Goal: Task Accomplishment & Management: Complete application form

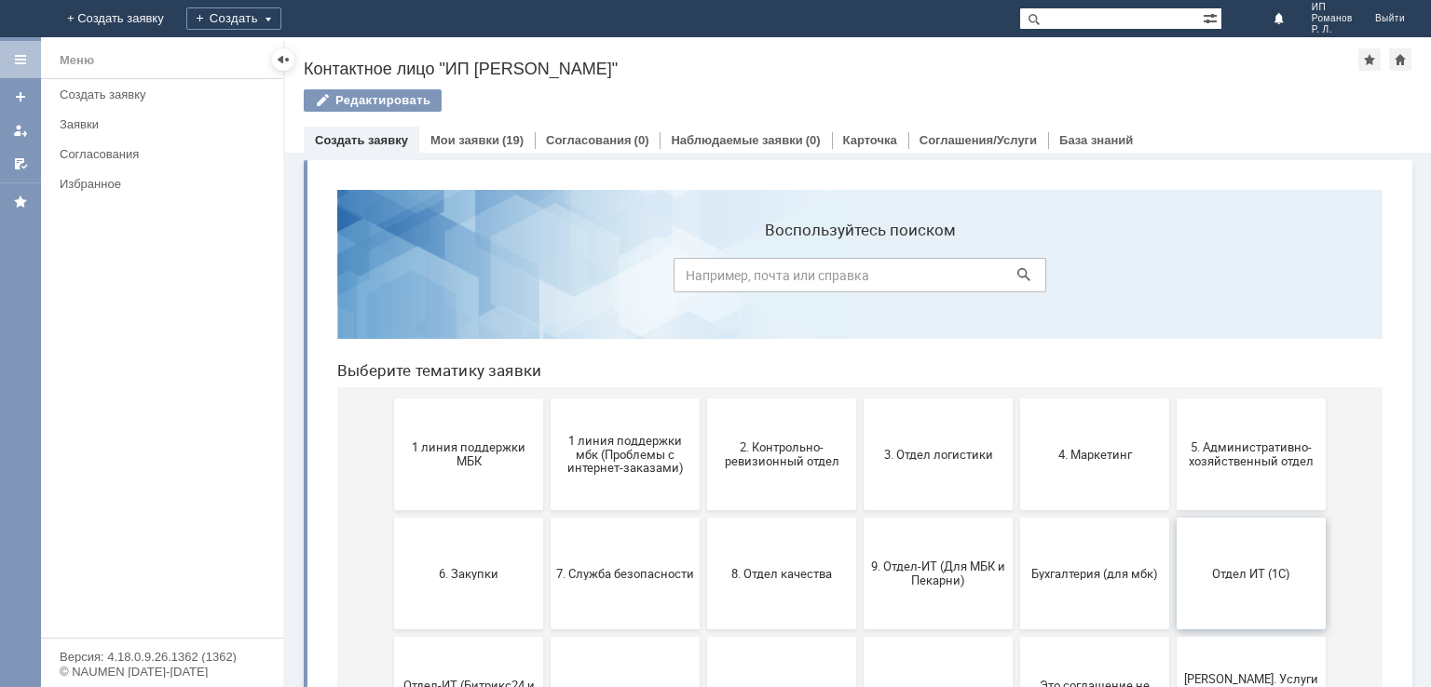
click at [1248, 572] on span "Отдел ИТ (1С)" at bounding box center [1251, 573] width 138 height 14
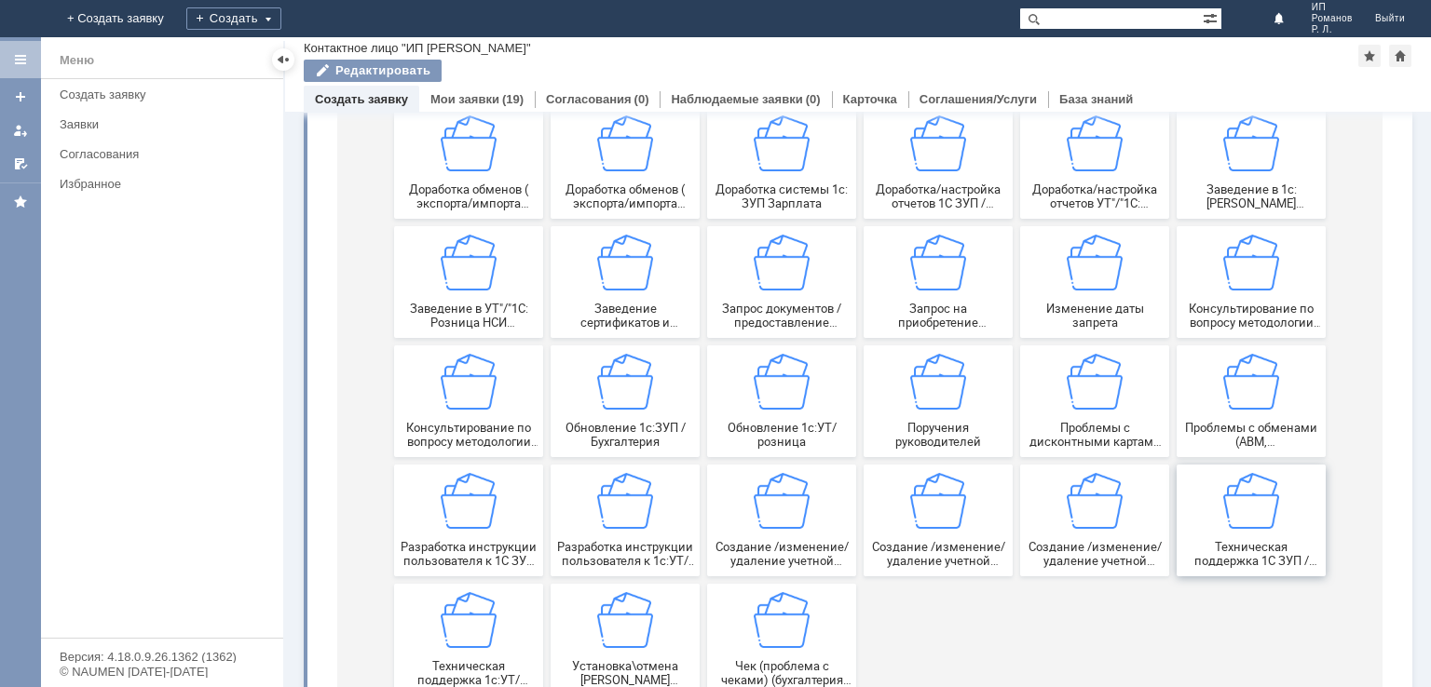
scroll to position [279, 0]
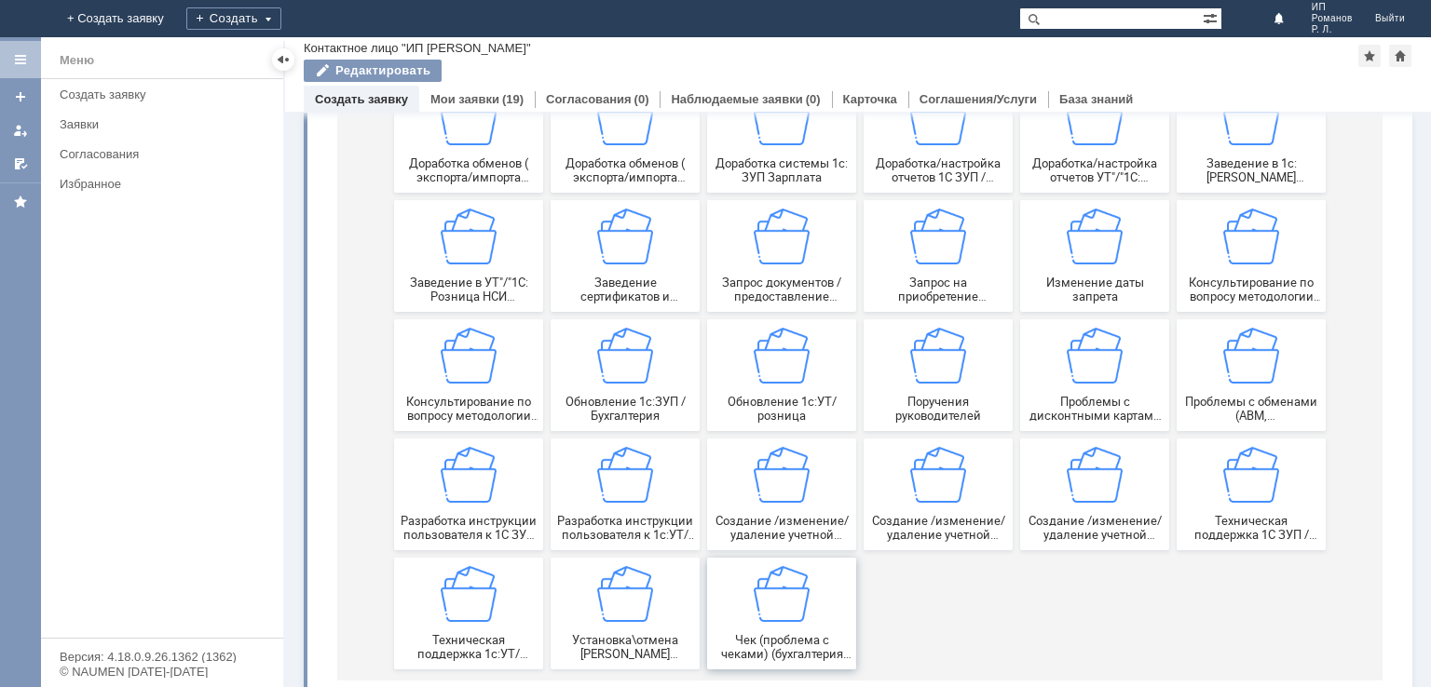
click at [777, 604] on img at bounding box center [781, 594] width 56 height 56
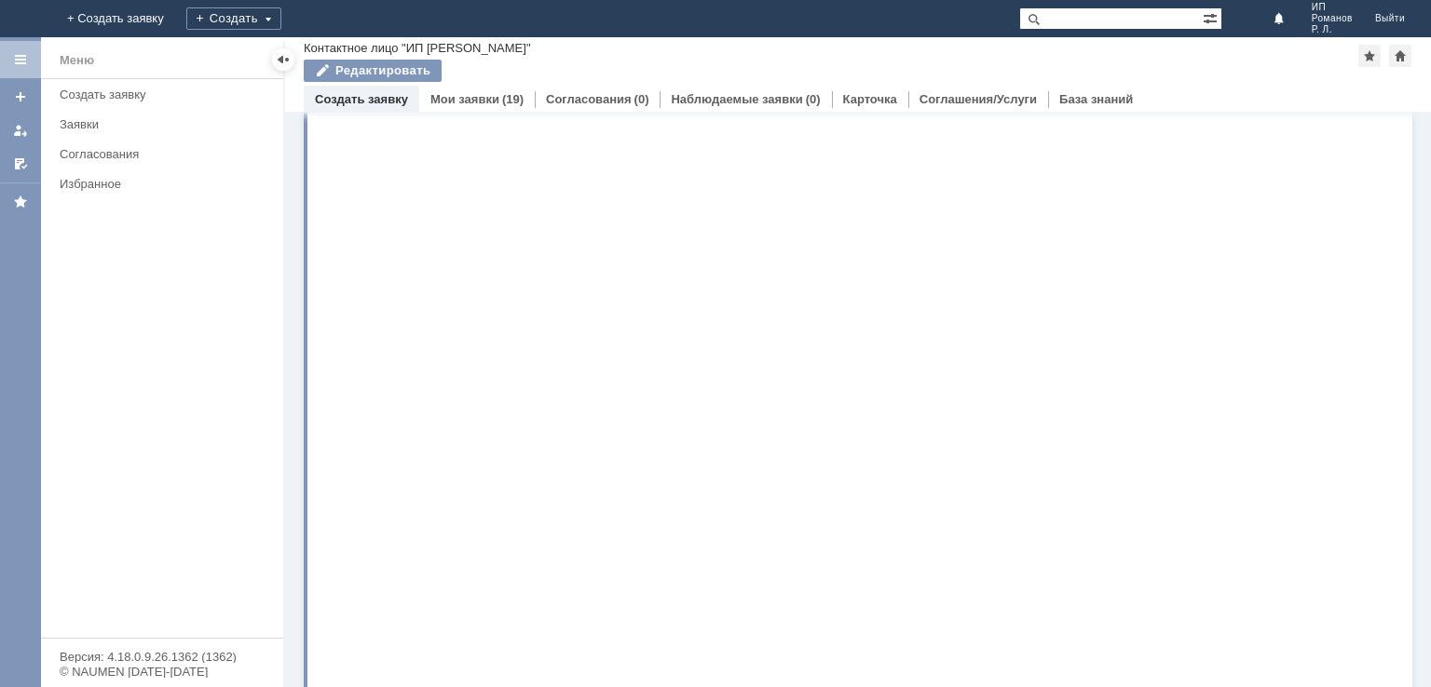
scroll to position [0, 0]
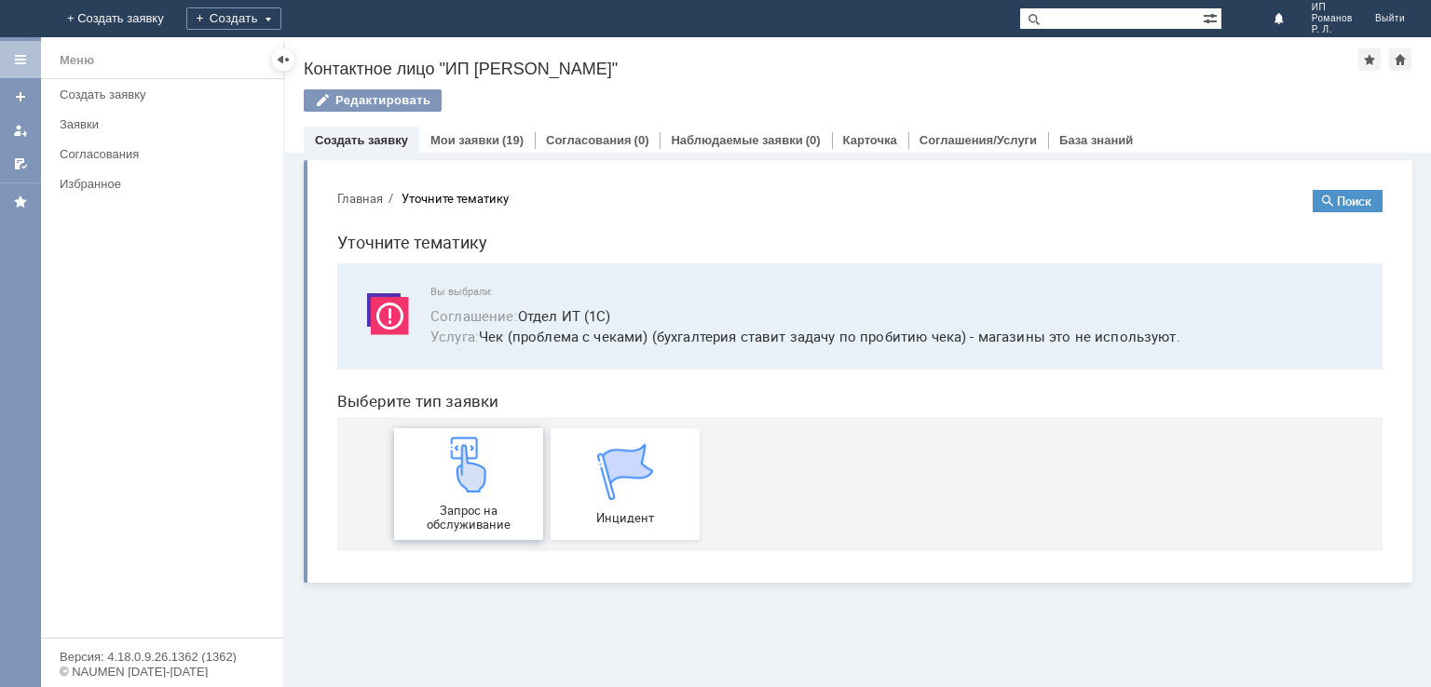
click at [472, 452] on img at bounding box center [469, 465] width 56 height 56
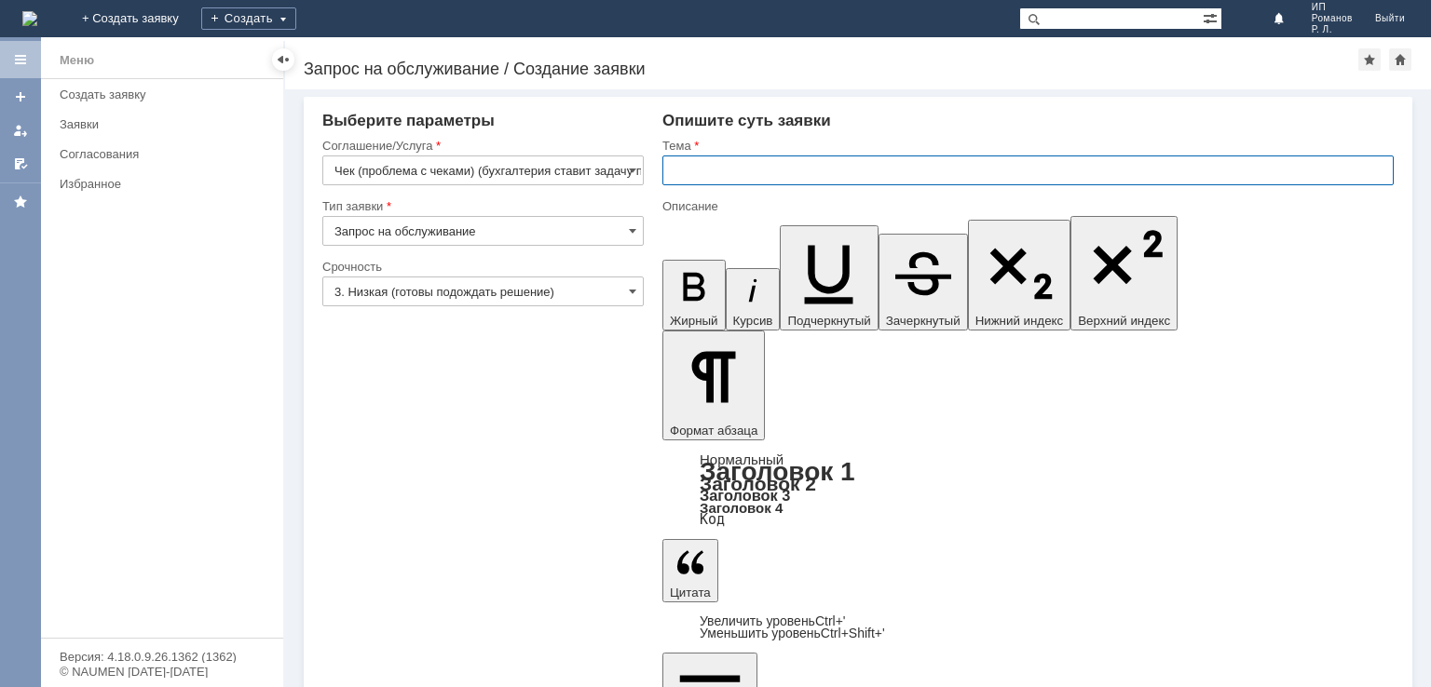
click at [673, 173] on input "text" at bounding box center [1027, 171] width 731 height 30
type input "Возврат чека"
click at [622, 293] on input "3. Низкая (готовы подождать решение)" at bounding box center [482, 292] width 321 height 30
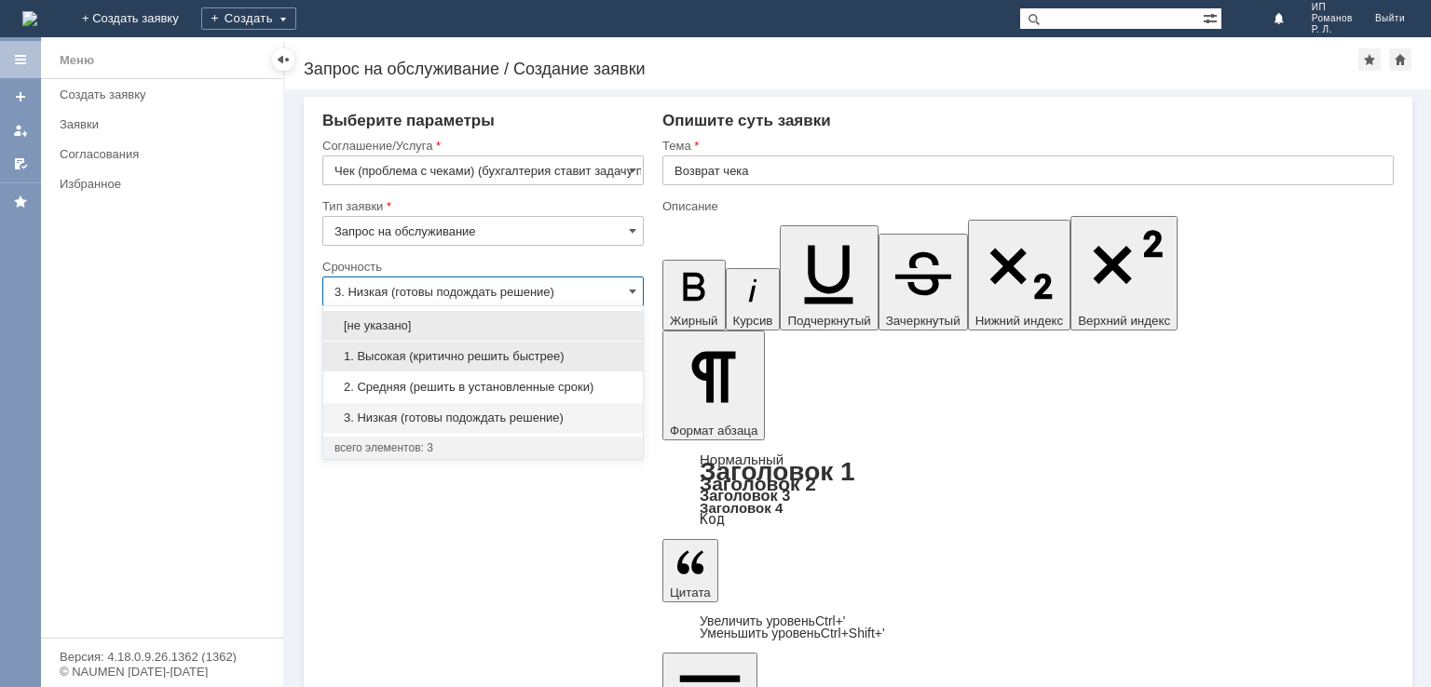
click at [570, 361] on span "1. Высокая (критично решить быстрее)" at bounding box center [482, 356] width 297 height 15
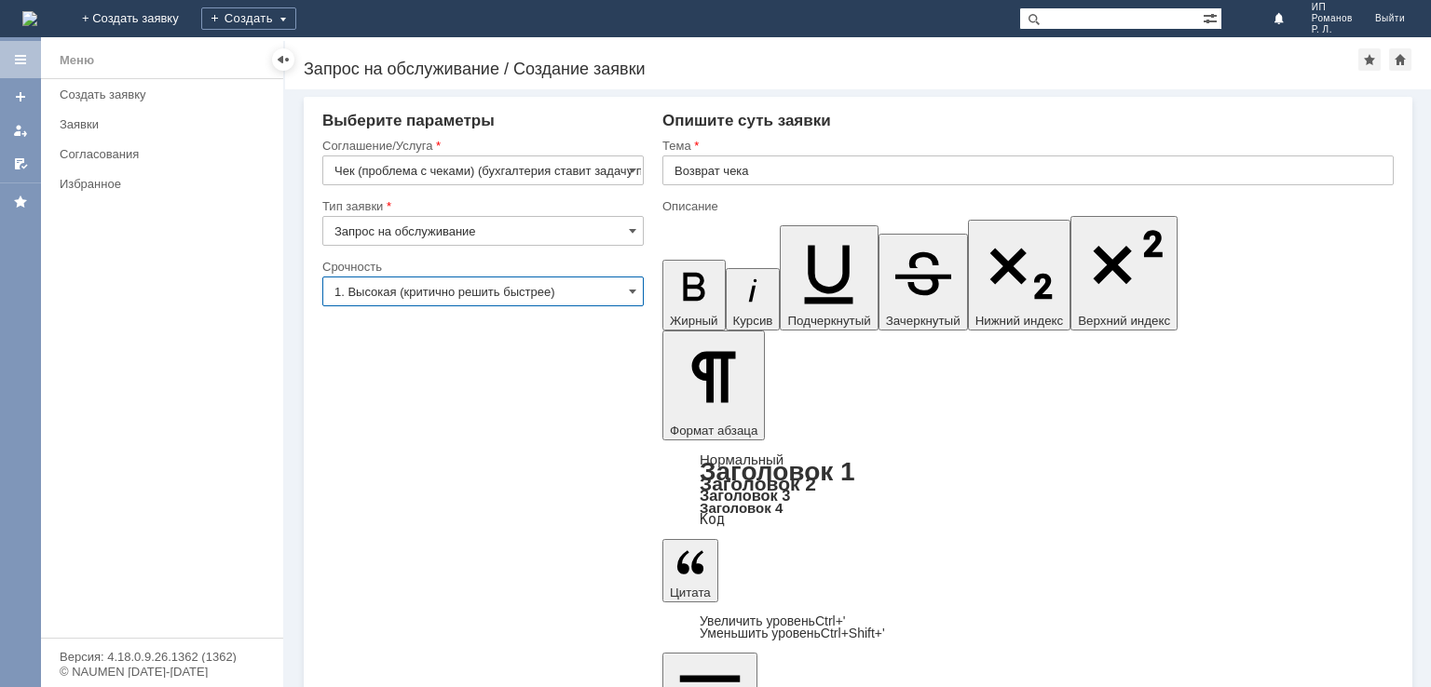
type input "1. Высокая (критично решить быстрее)"
drag, startPoint x: 746, startPoint y: 4876, endPoint x: 826, endPoint y: 4865, distance: 80.9
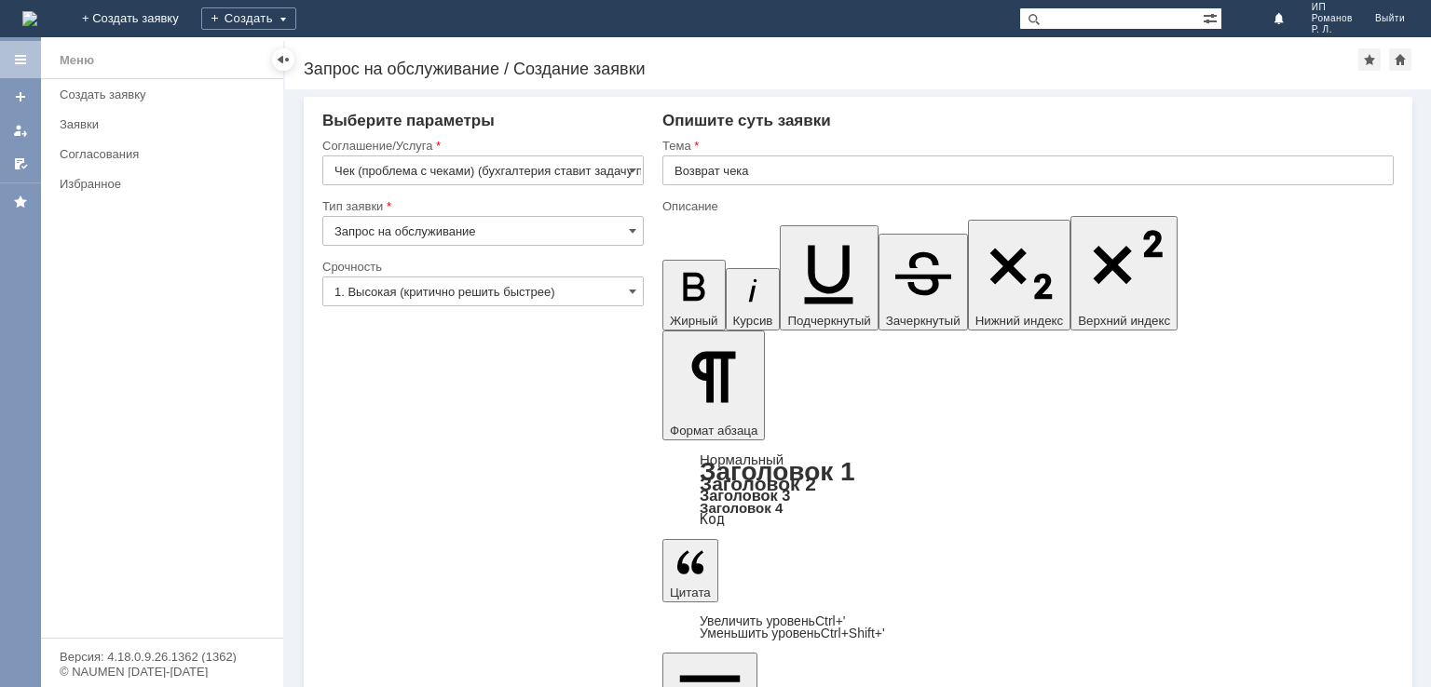
drag, startPoint x: 990, startPoint y: 4870, endPoint x: 682, endPoint y: 4869, distance: 308.3
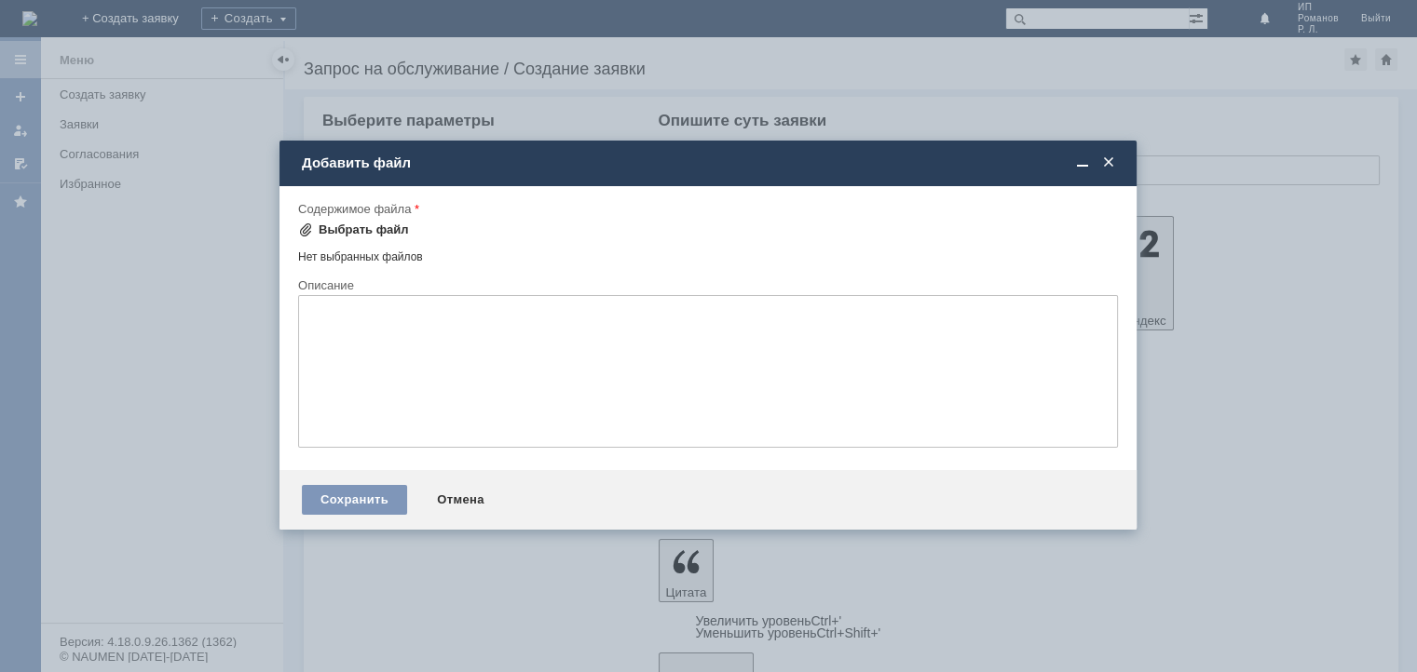
click at [305, 226] on span at bounding box center [305, 230] width 15 height 15
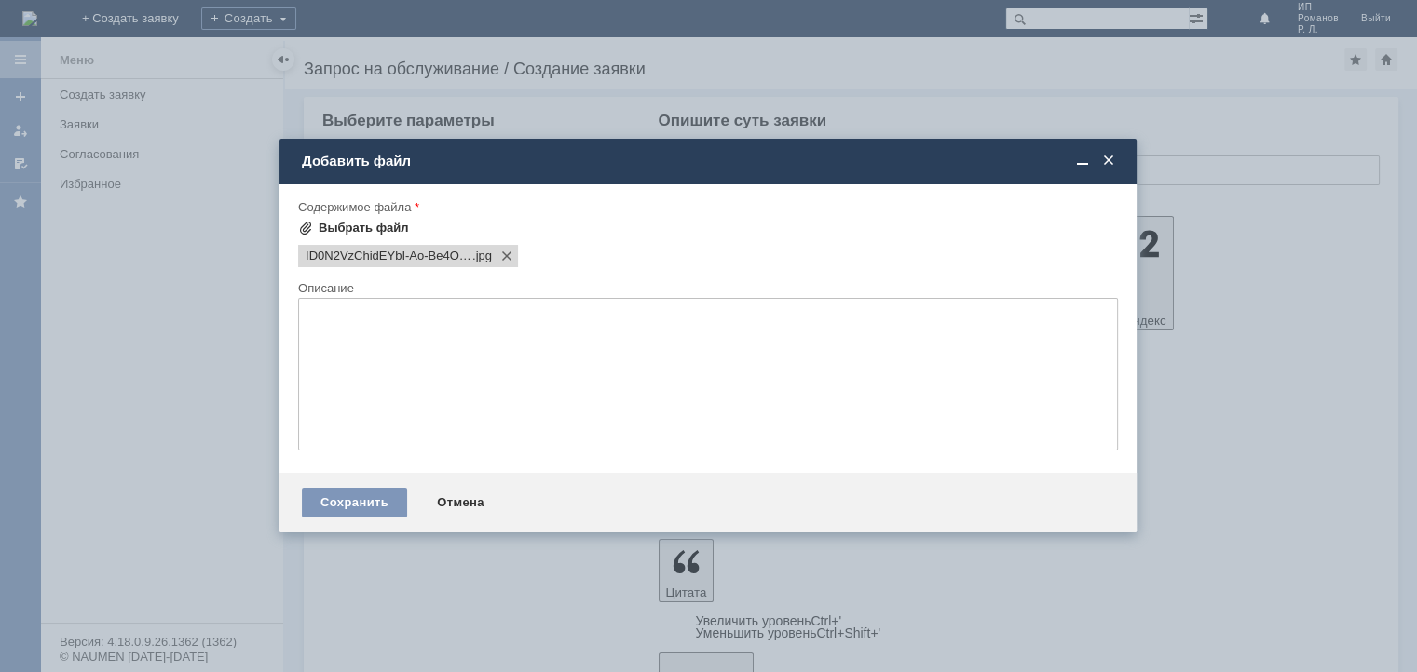
click at [311, 234] on span at bounding box center [305, 228] width 15 height 15
click at [309, 221] on span at bounding box center [305, 228] width 15 height 15
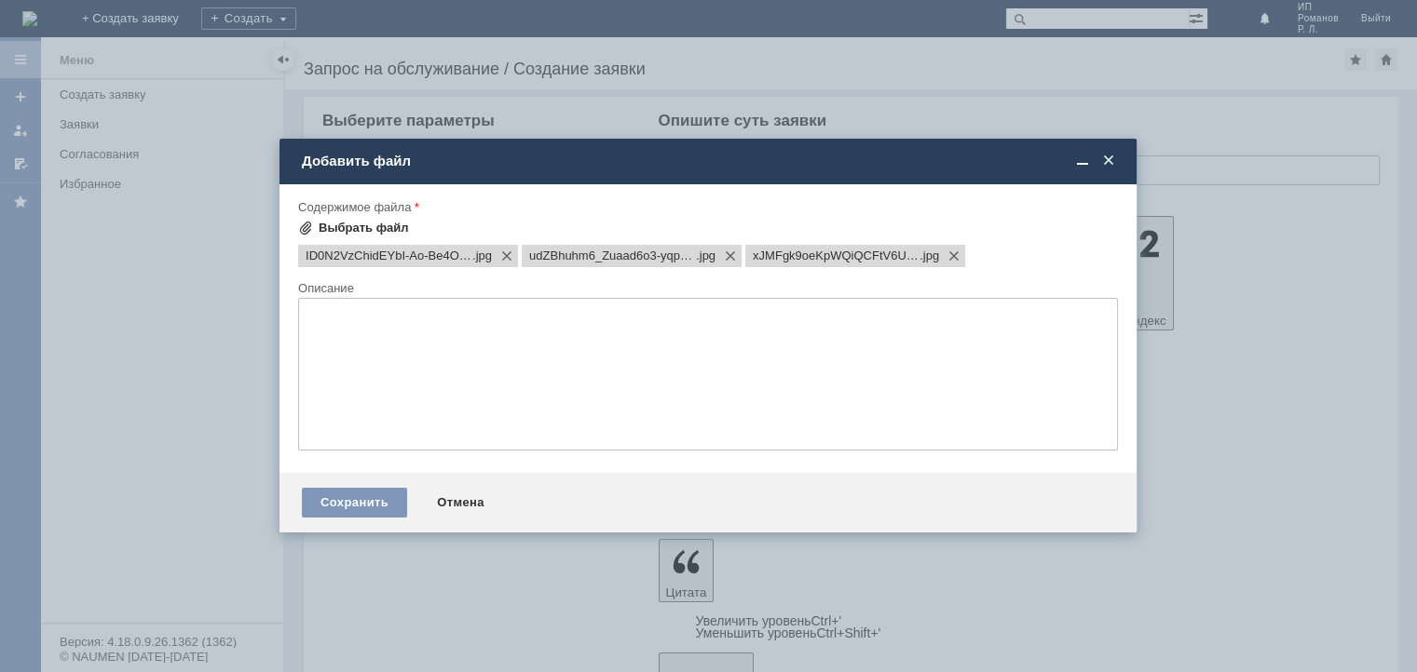
click at [306, 225] on span at bounding box center [305, 228] width 15 height 15
click at [307, 228] on span at bounding box center [305, 228] width 15 height 15
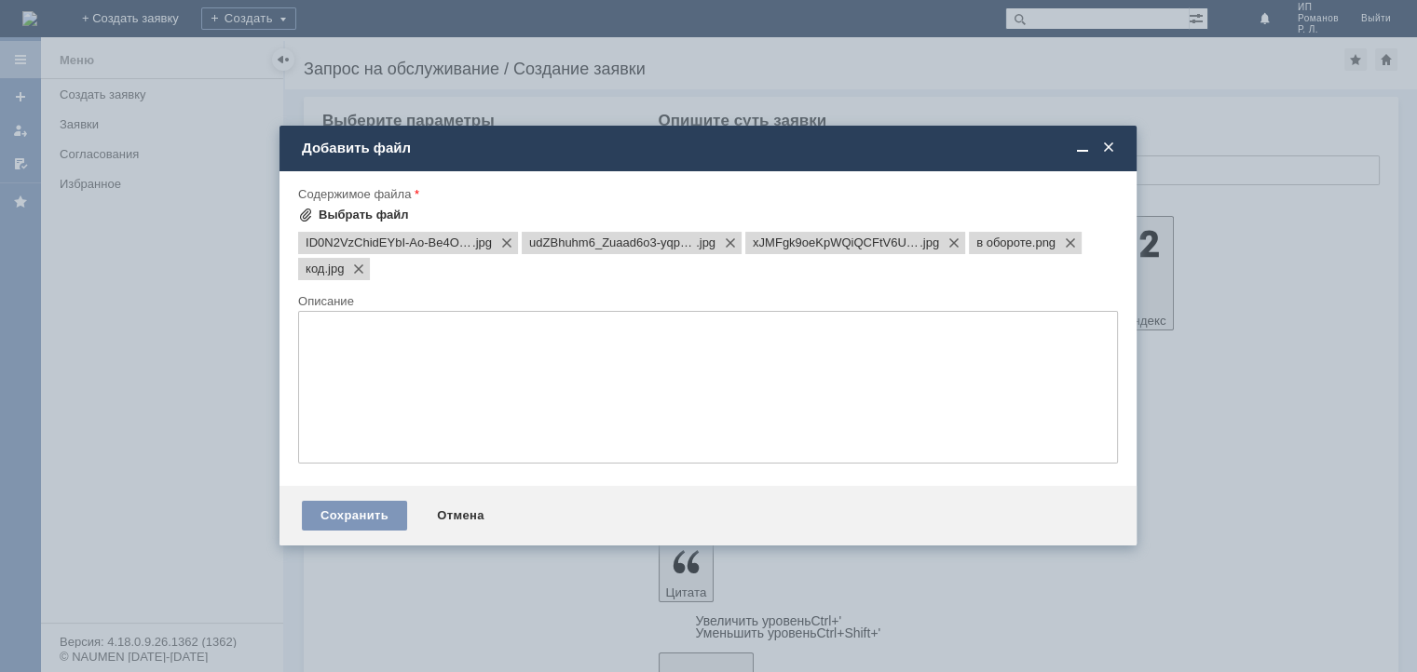
click at [309, 210] on span at bounding box center [305, 215] width 15 height 15
click at [309, 213] on span at bounding box center [305, 215] width 15 height 15
click at [340, 515] on div "Сохранить" at bounding box center [354, 516] width 105 height 30
